Goal: Transaction & Acquisition: Download file/media

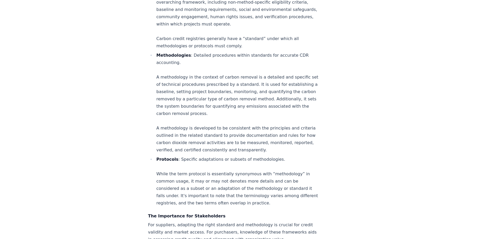
scroll to position [469, 0]
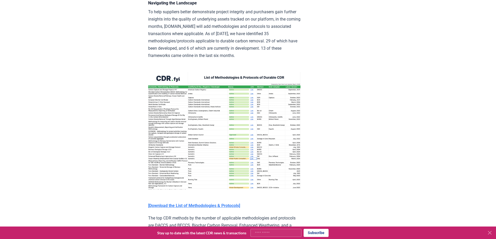
scroll to position [703, 0]
click at [173, 136] on img at bounding box center [224, 130] width 152 height 118
click at [186, 208] on strong "[Download the List of Methodologies & Protocols]" at bounding box center [194, 205] width 92 height 5
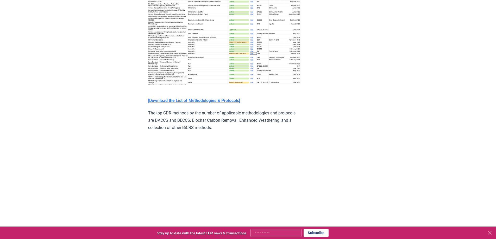
scroll to position [805, 0]
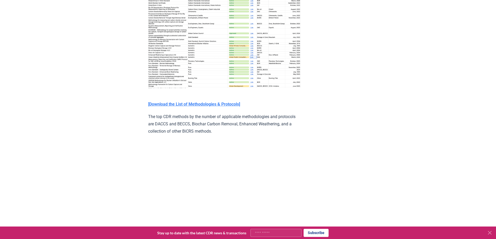
click at [196, 107] on strong "[Download the List of Methodologies & Protocols]" at bounding box center [194, 104] width 92 height 5
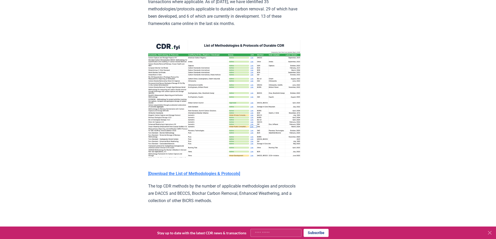
scroll to position [756, 0]
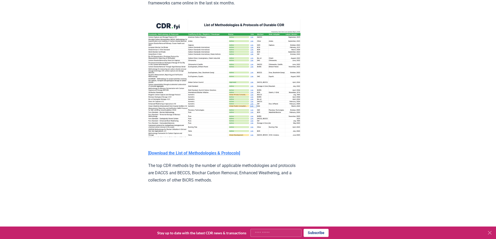
click at [187, 78] on img at bounding box center [224, 78] width 152 height 118
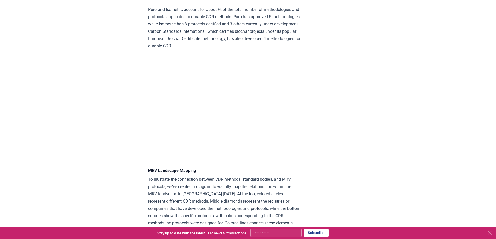
scroll to position [1094, 0]
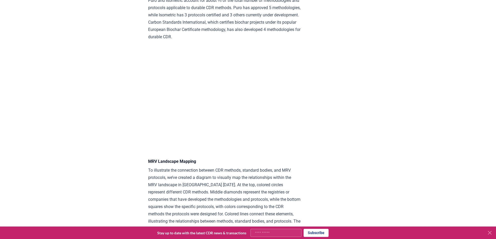
drag, startPoint x: 207, startPoint y: 0, endPoint x: 71, endPoint y: 144, distance: 197.8
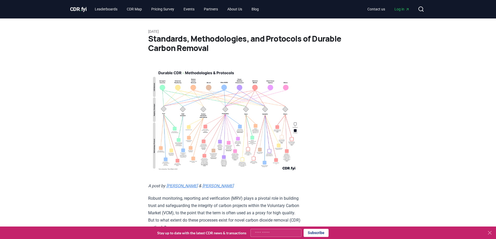
scroll to position [0, 0]
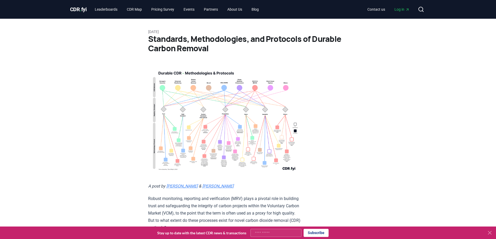
click at [200, 131] on img at bounding box center [224, 120] width 152 height 109
click at [217, 145] on img at bounding box center [224, 120] width 152 height 109
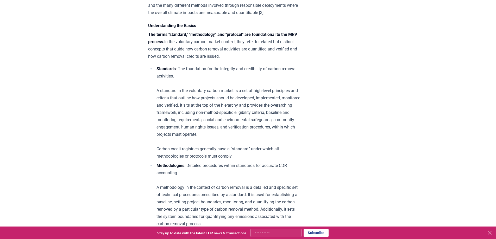
scroll to position [391, 0]
